Goal: Communication & Community: Ask a question

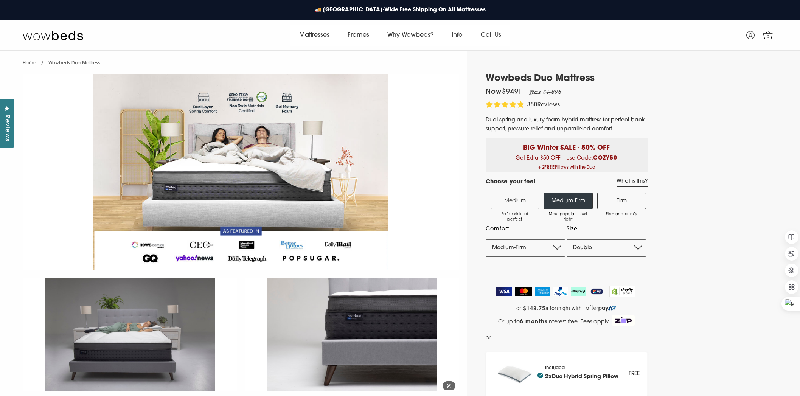
select select "Medium-Firm"
select select "Double"
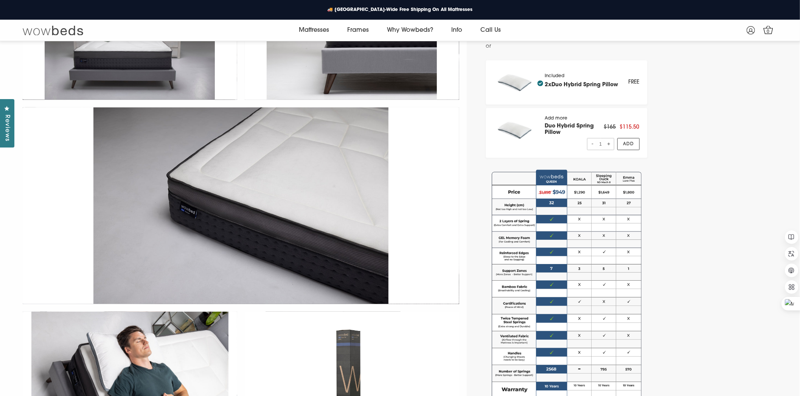
click at [46, 30] on img at bounding box center [53, 30] width 61 height 11
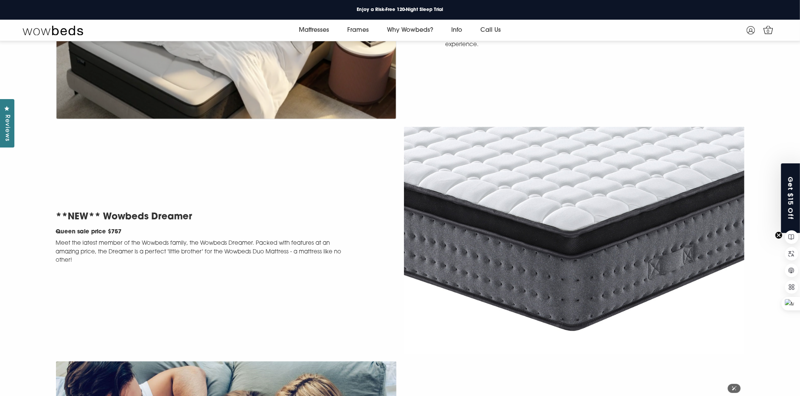
scroll to position [1315, 0]
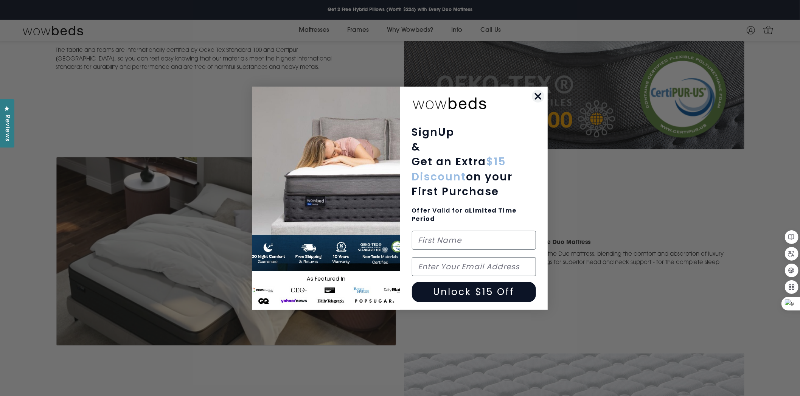
click at [547, 96] on form "SignUp & Get an Extra $15 Discount on your First Purchase Offer Valid for a Lim…" at bounding box center [400, 198] width 296 height 223
click at [542, 97] on circle "Close dialog" at bounding box center [538, 96] width 12 height 12
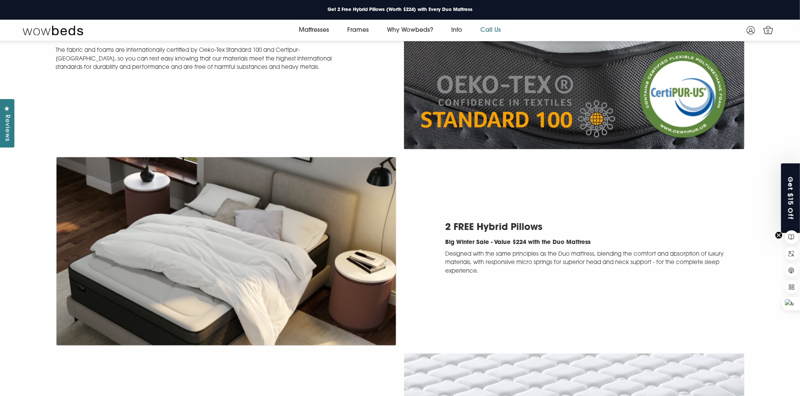
click at [488, 31] on link "Call Us" at bounding box center [491, 30] width 39 height 21
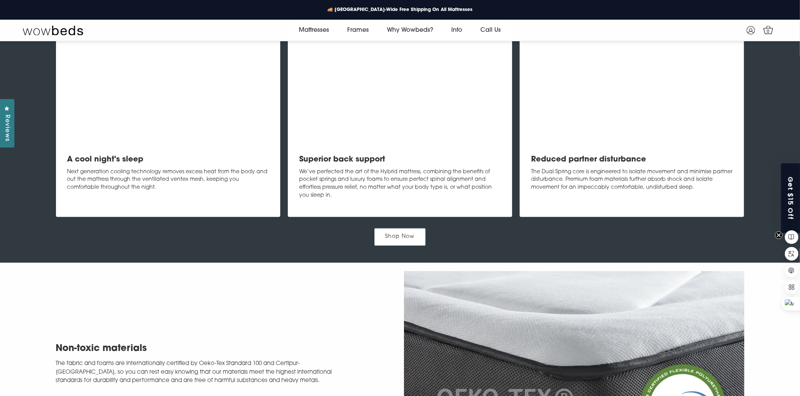
scroll to position [899, 0]
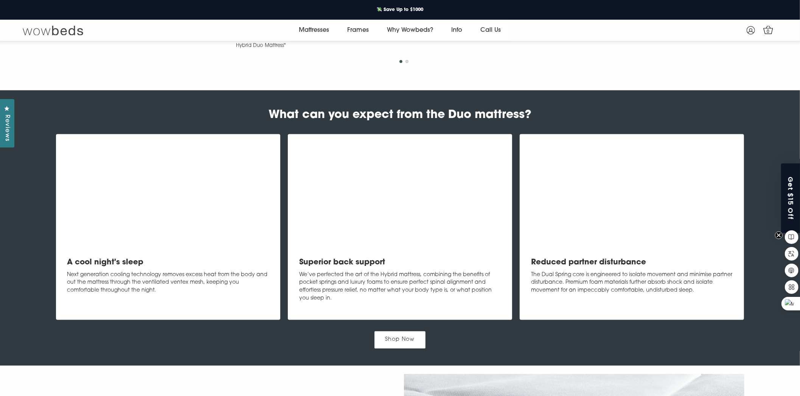
click at [45, 33] on link at bounding box center [86, 30] width 126 height 21
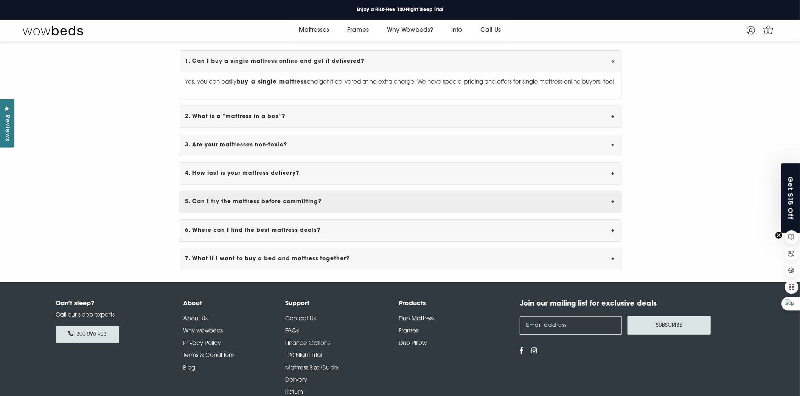
scroll to position [2602, 0]
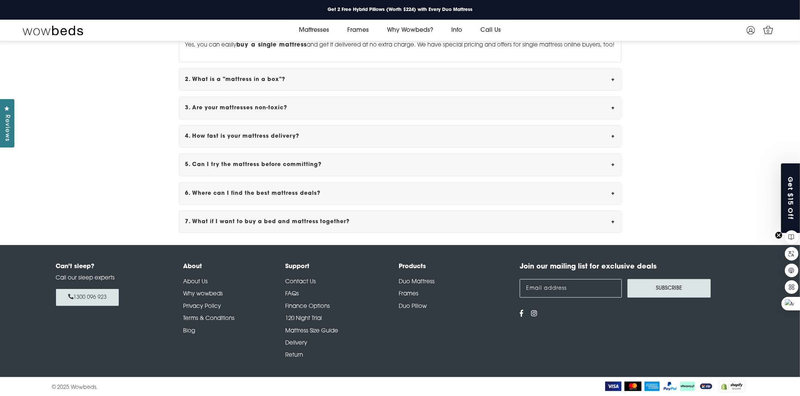
click at [289, 285] on link "Contact Us" at bounding box center [300, 282] width 31 height 6
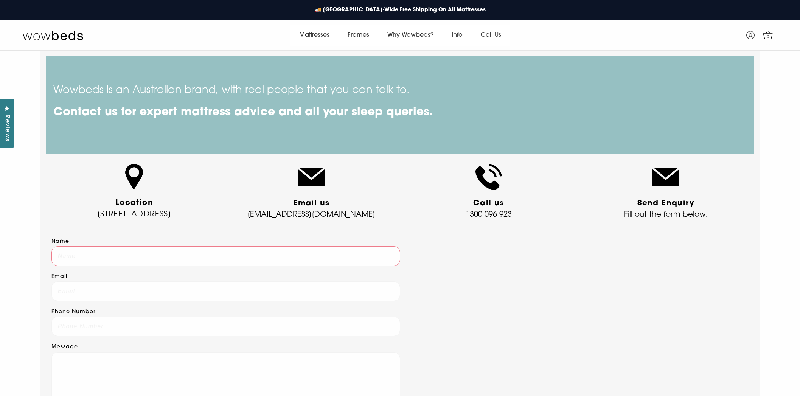
click at [203, 250] on input "Name" at bounding box center [225, 256] width 349 height 20
click at [114, 252] on input "Name" at bounding box center [225, 256] width 349 height 20
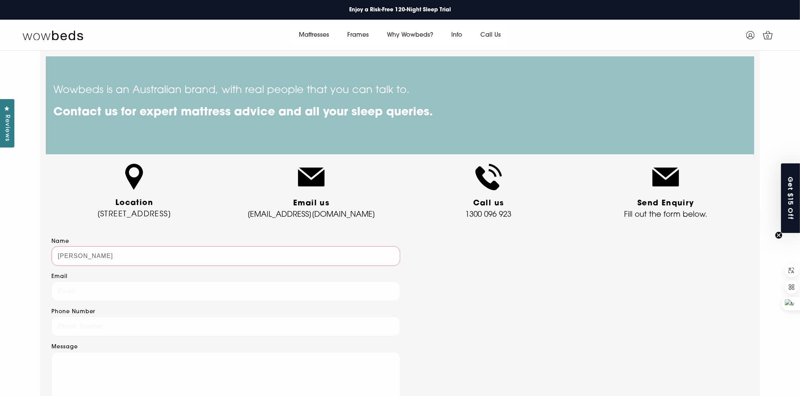
type input "[PERSON_NAME]"
type input "itguysince1980@gmail.com"
type input "0468843384"
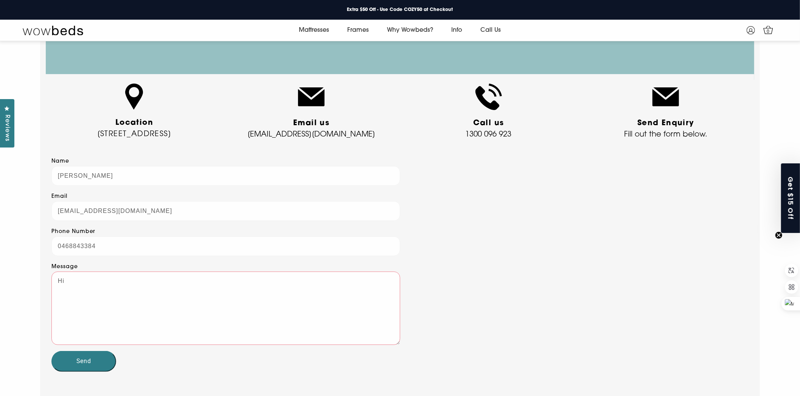
scroll to position [67, 0]
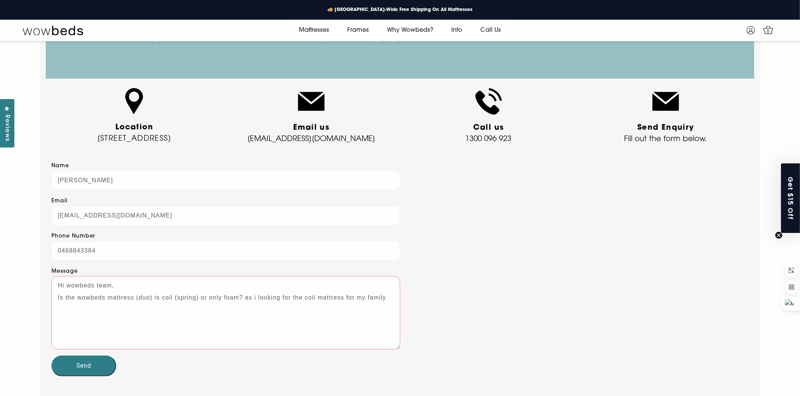
type textarea "Hi wowbeds team, Is the wowbeds mattress (duo) is coil (spring) or only foam? a…"
click at [96, 360] on input "Send" at bounding box center [83, 366] width 65 height 20
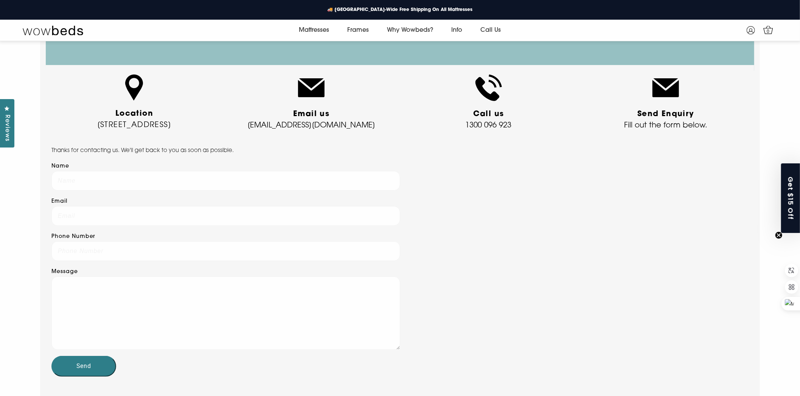
scroll to position [75, 0]
